Goal: Browse casually: Explore the website without a specific task or goal

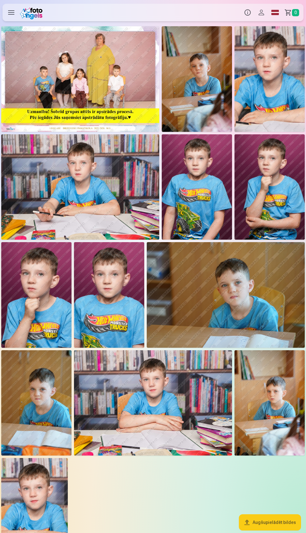
click at [109, 81] on img at bounding box center [80, 79] width 158 height 106
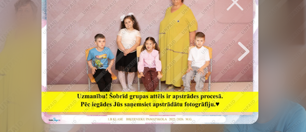
click at [177, 52] on div at bounding box center [153, 56] width 93 height 62
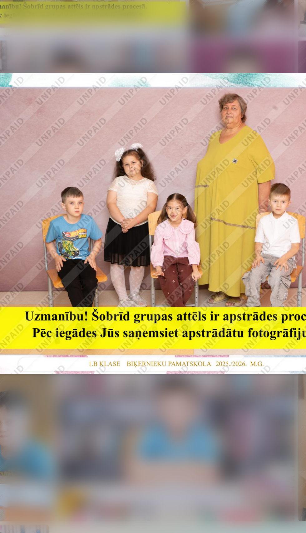
click at [208, 226] on div at bounding box center [153, 256] width 301 height 463
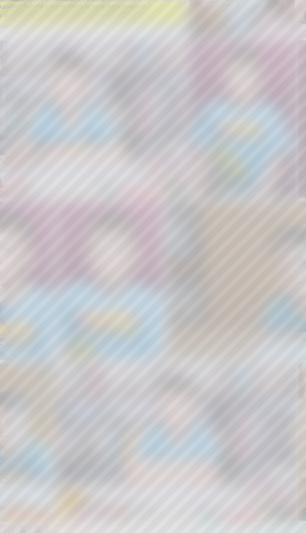
scroll to position [0, 306]
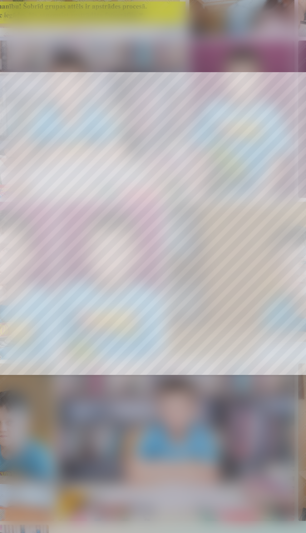
scroll to position [0, 919]
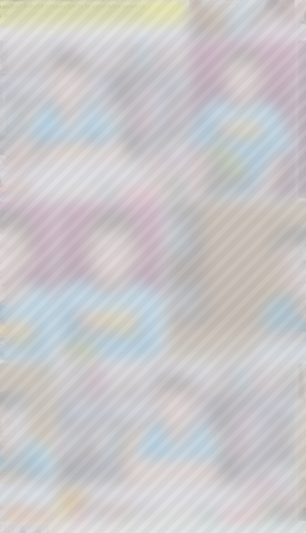
scroll to position [0, 1226]
click at [182, 329] on div at bounding box center [153, 256] width 301 height 463
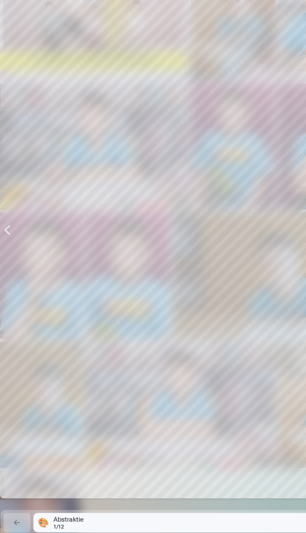
scroll to position [0, 0]
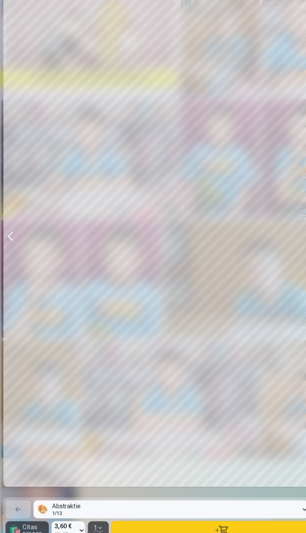
scroll to position [0, 1532]
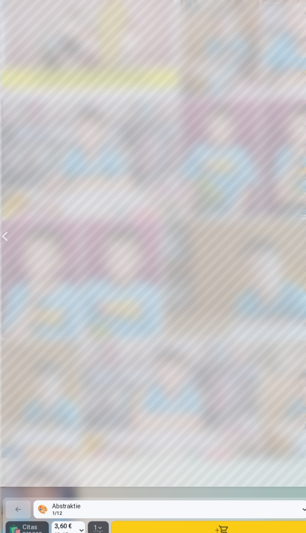
scroll to position [0, 1838]
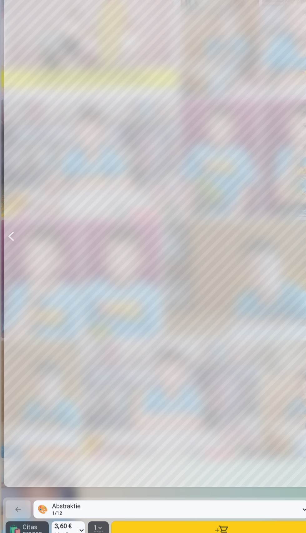
scroll to position [0, 2145]
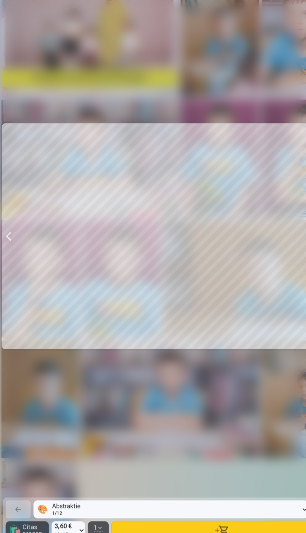
scroll to position [0, 2451]
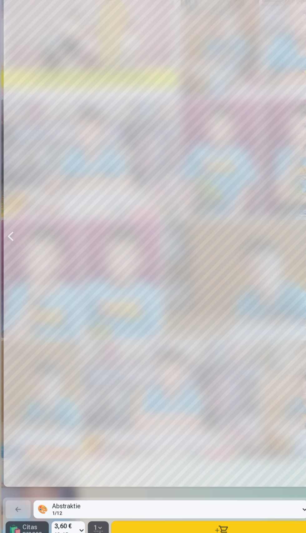
scroll to position [0, 2758]
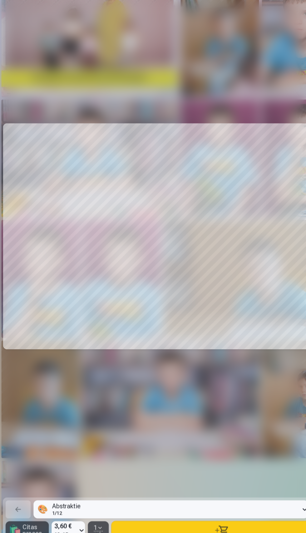
scroll to position [0, 3064]
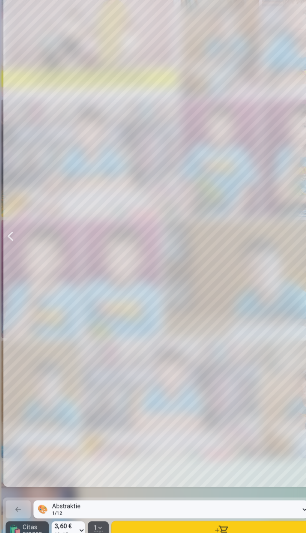
scroll to position [0, 3370]
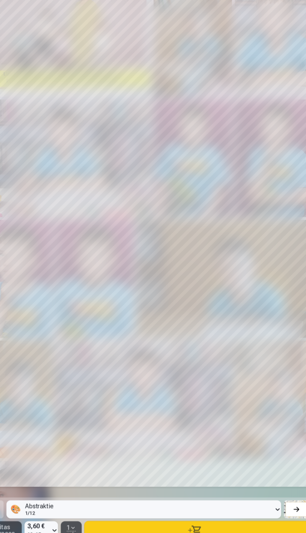
scroll to position [0, 0]
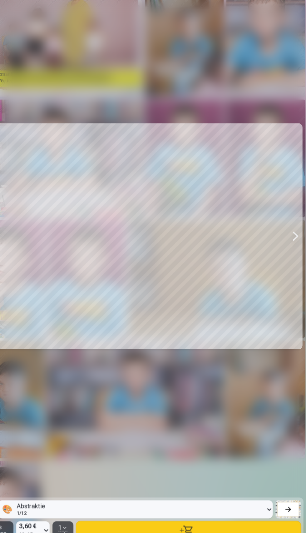
scroll to position [0, 3064]
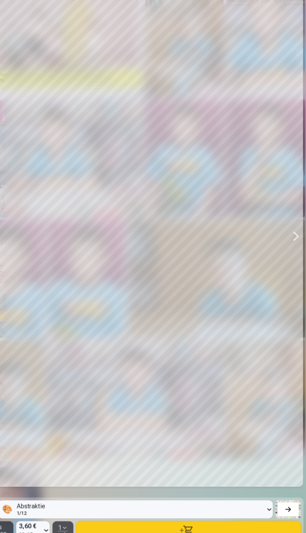
scroll to position [0, 2758]
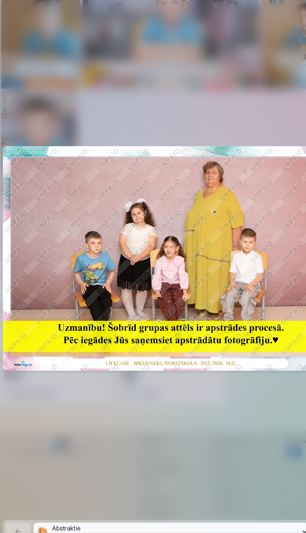
scroll to position [0, 2758]
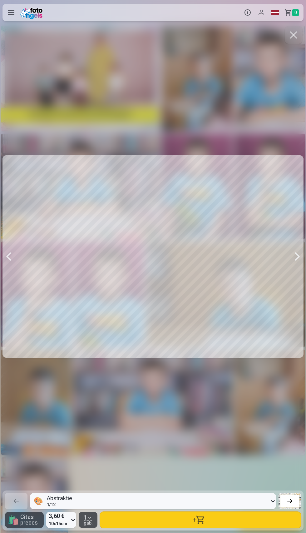
scroll to position [0, 3065]
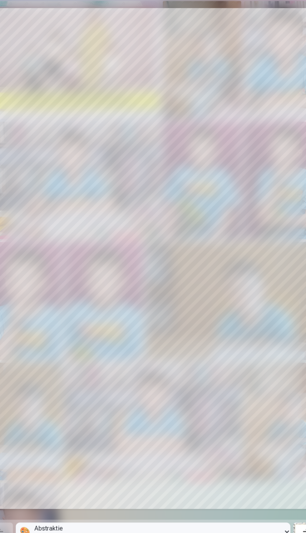
scroll to position [0, 3677]
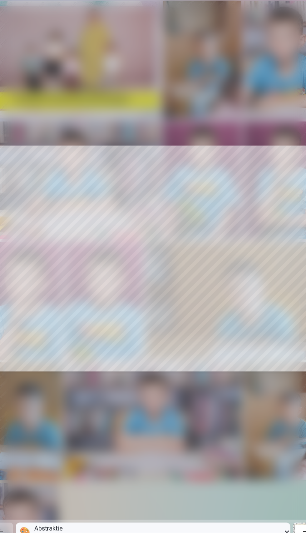
scroll to position [0, 3064]
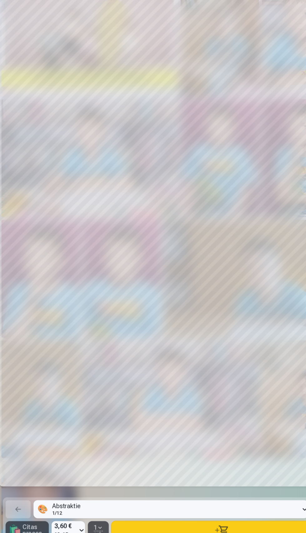
scroll to position [0, 2758]
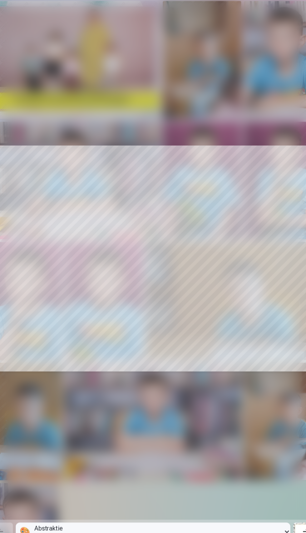
scroll to position [0, 2451]
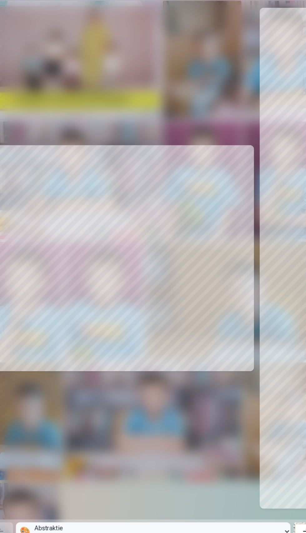
scroll to position [0, 0]
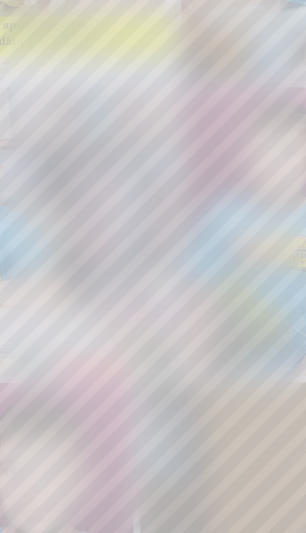
scroll to position [1, 0]
click at [150, 205] on div at bounding box center [153, 256] width 301 height 463
click at [168, 123] on div at bounding box center [153, 256] width 301 height 463
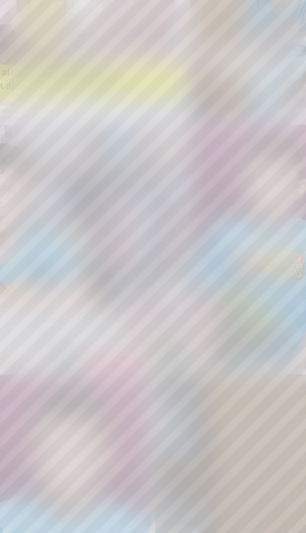
scroll to position [0, 1838]
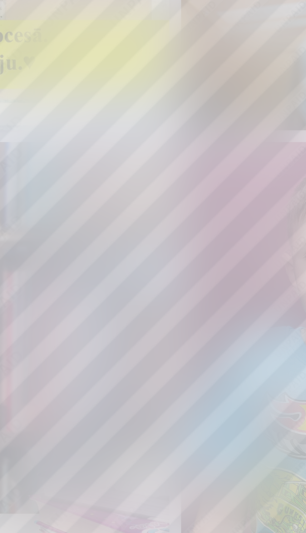
scroll to position [1, 0]
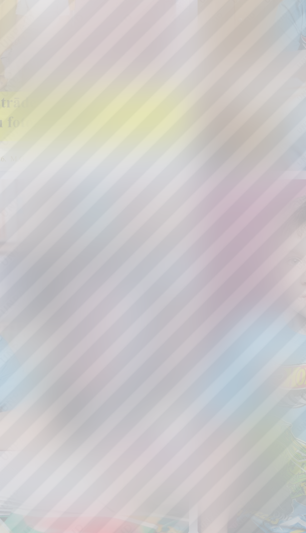
scroll to position [1, 0]
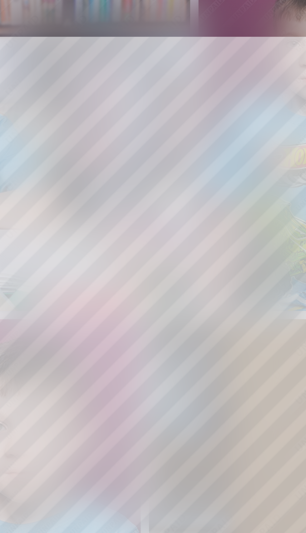
scroll to position [1, 0]
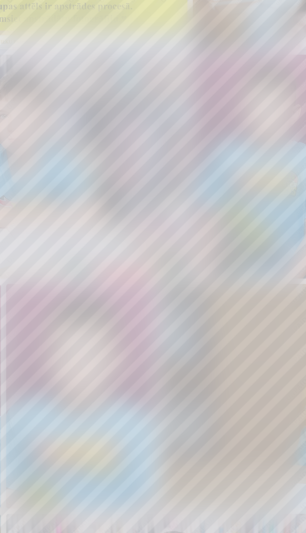
scroll to position [1, 0]
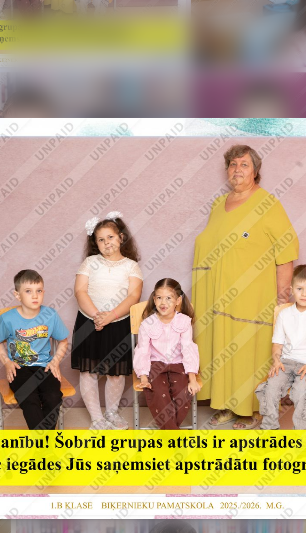
scroll to position [0, 1]
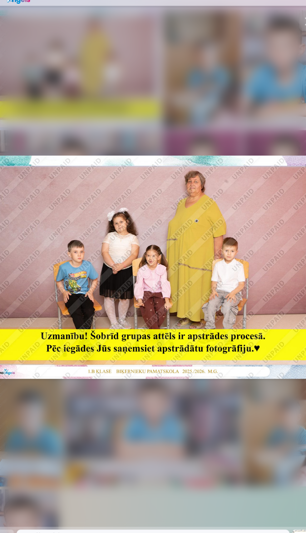
scroll to position [1, 0]
